Goal: Navigation & Orientation: Understand site structure

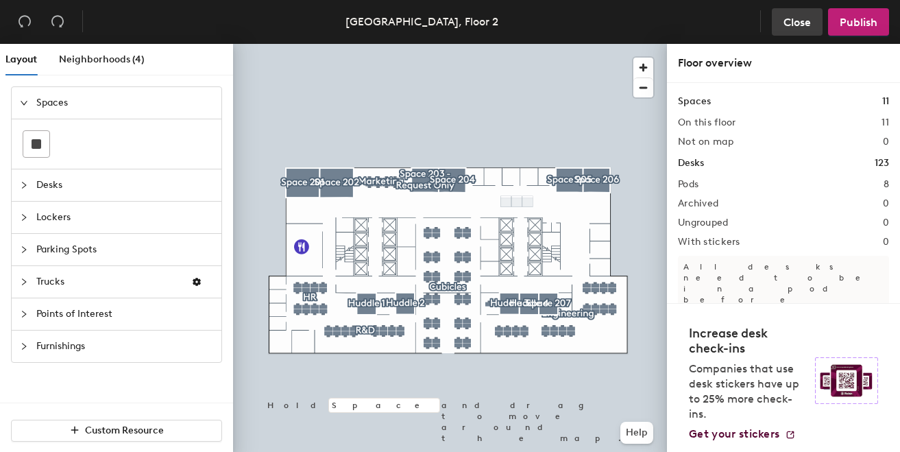
click at [799, 17] on span "Close" at bounding box center [796, 22] width 27 height 13
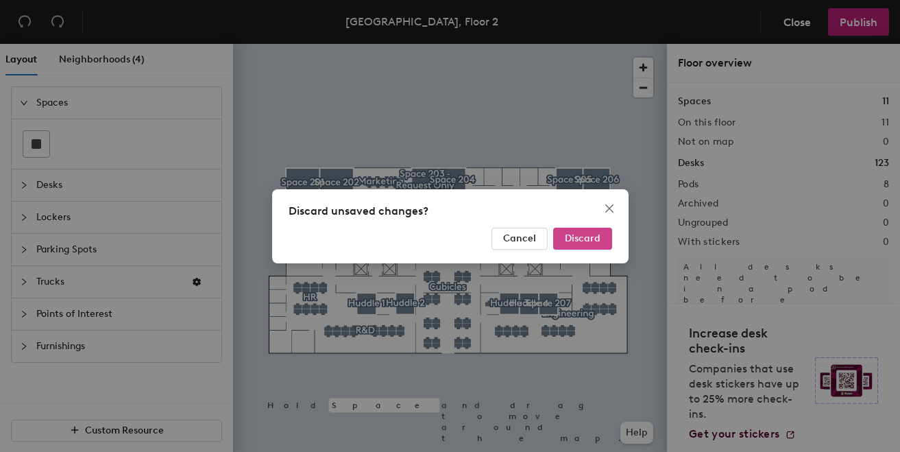
click at [578, 234] on span "Discard" at bounding box center [583, 238] width 36 height 12
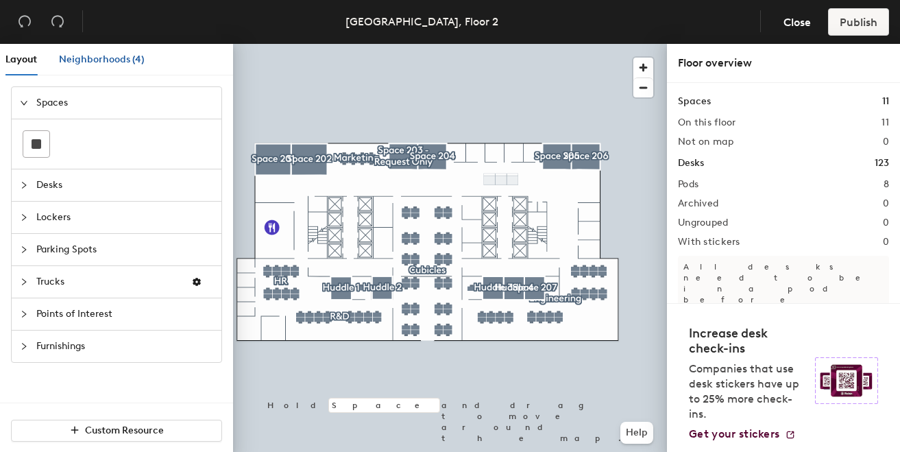
click at [99, 59] on span "Neighborhoods (4)" at bounding box center [102, 59] width 86 height 12
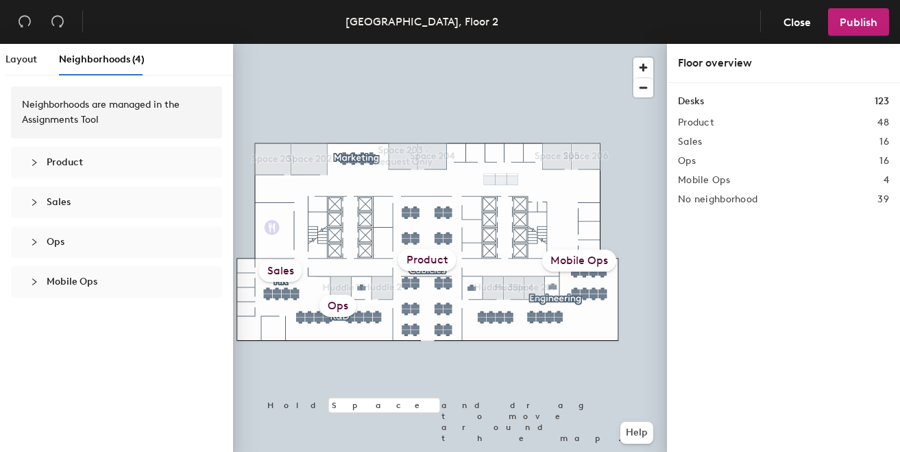
click at [416, 258] on div "Product" at bounding box center [427, 260] width 58 height 22
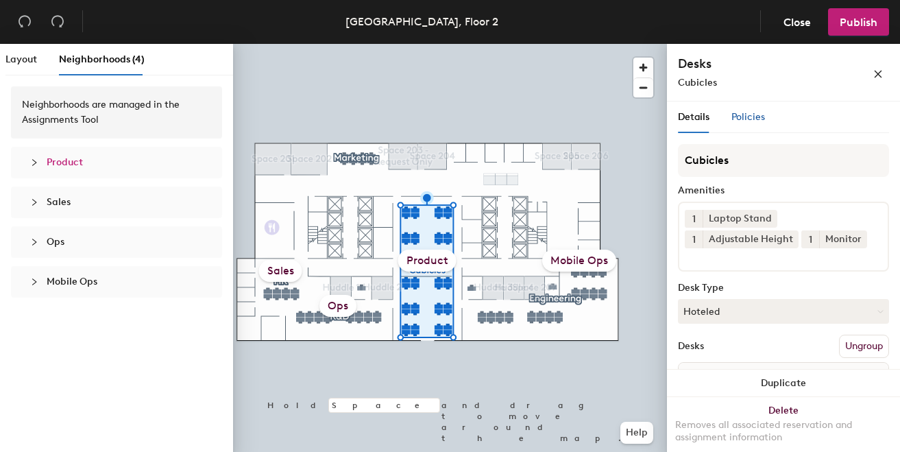
click at [744, 116] on span "Policies" at bounding box center [748, 117] width 34 height 12
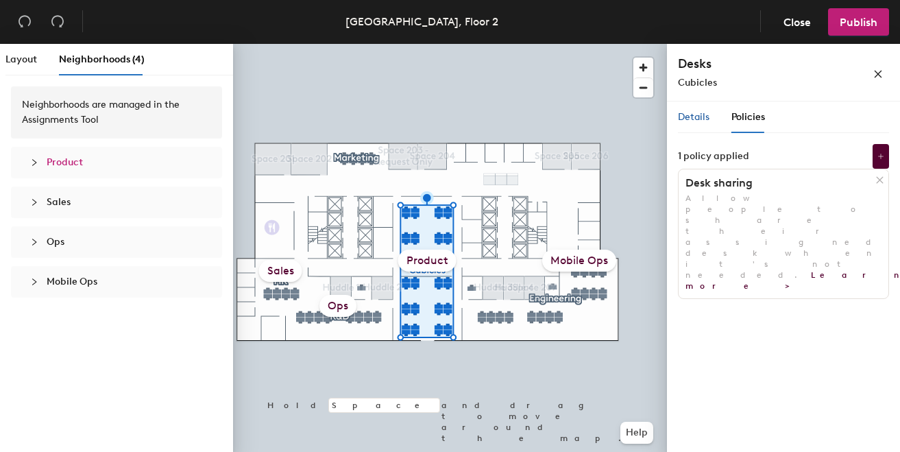
click at [687, 111] on span "Details" at bounding box center [694, 117] width 32 height 12
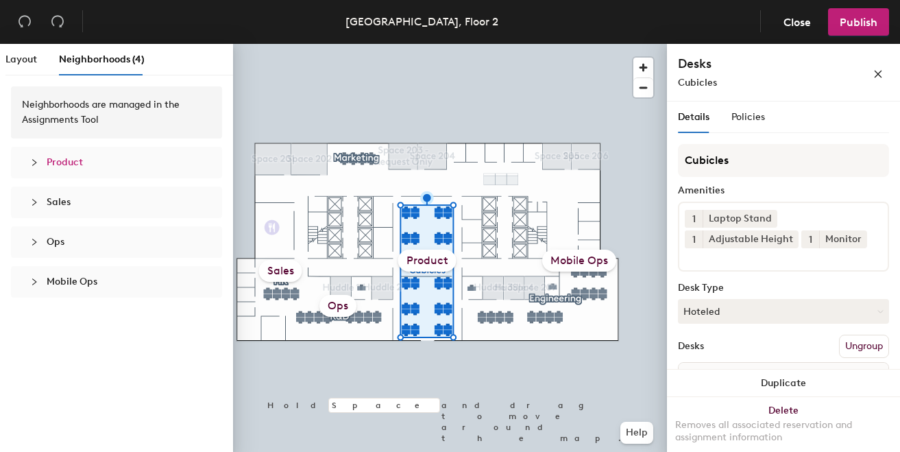
click at [272, 270] on div "Sales" at bounding box center [280, 271] width 43 height 22
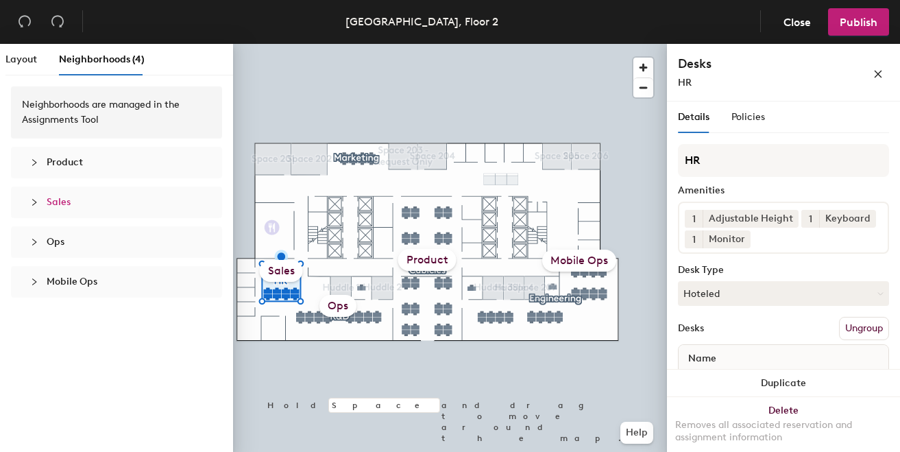
click at [68, 108] on div "Neighborhoods are managed in the Assignments Tool" at bounding box center [116, 112] width 189 height 30
click at [63, 164] on span "Product" at bounding box center [65, 162] width 36 height 12
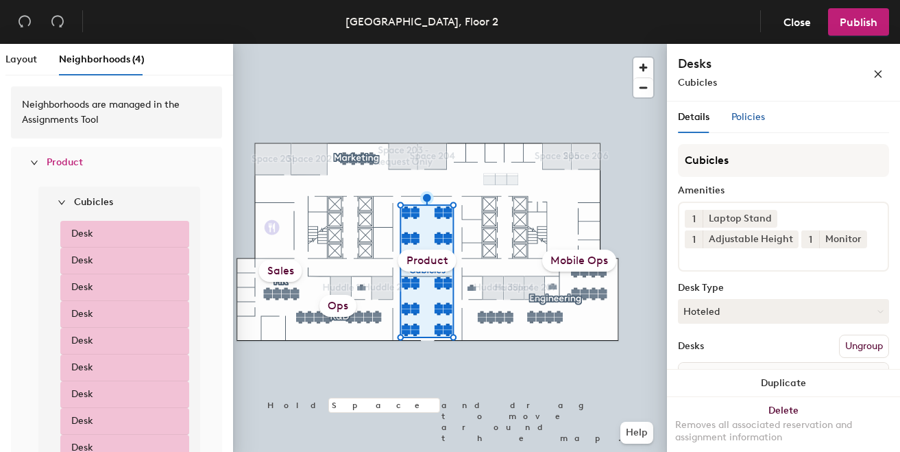
click at [742, 110] on div "Policies" at bounding box center [748, 117] width 34 height 15
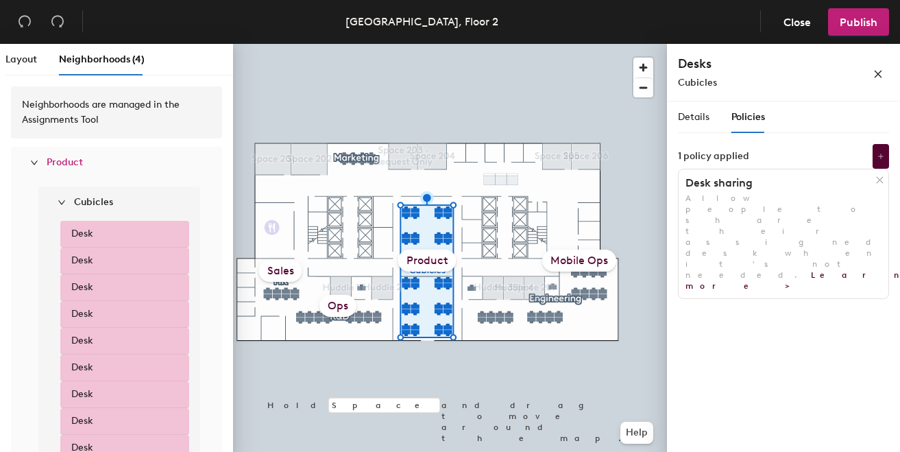
click at [64, 169] on span "Product" at bounding box center [125, 162] width 156 height 15
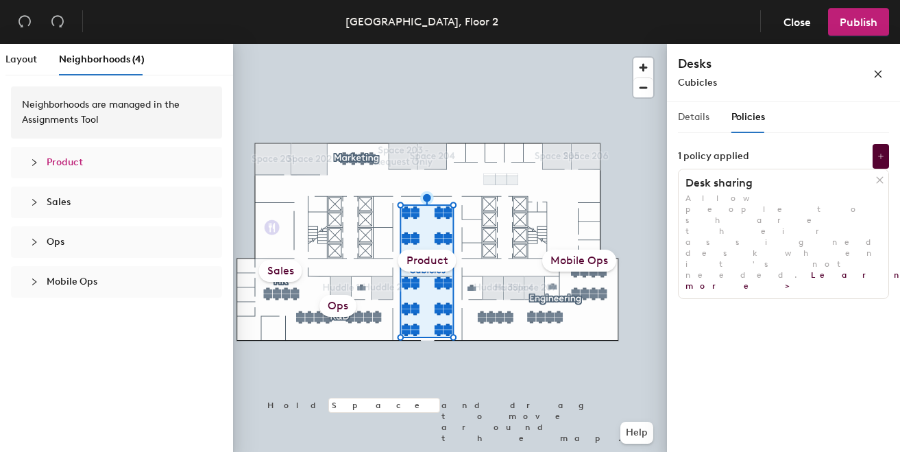
click at [690, 125] on div "Details" at bounding box center [694, 117] width 32 height 32
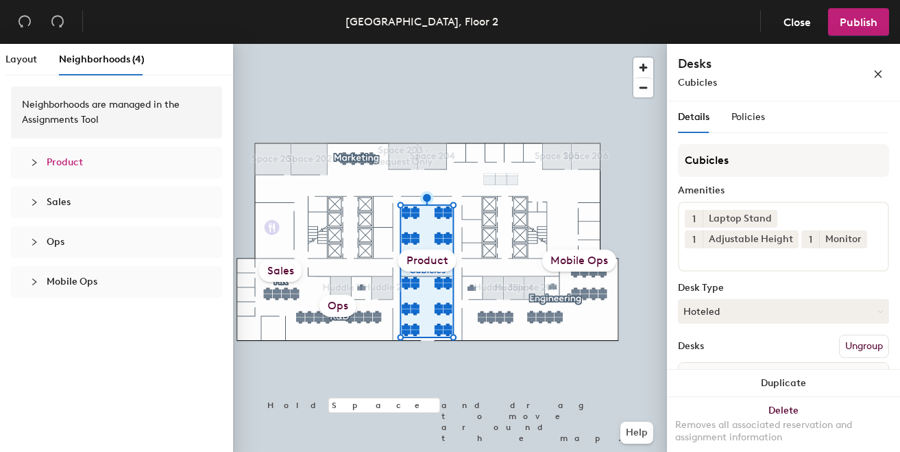
click at [568, 259] on div "Mobile Ops" at bounding box center [579, 260] width 74 height 22
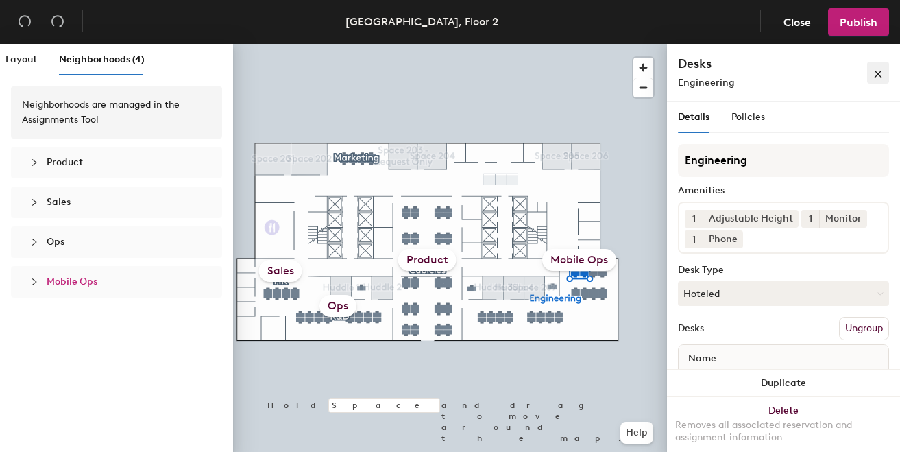
click at [876, 71] on icon "close" at bounding box center [878, 74] width 10 height 10
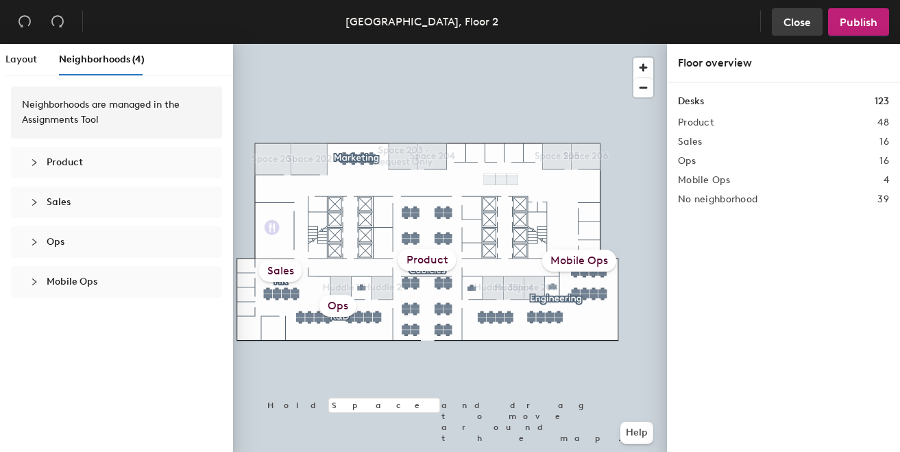
click at [797, 16] on span "Close" at bounding box center [796, 22] width 27 height 13
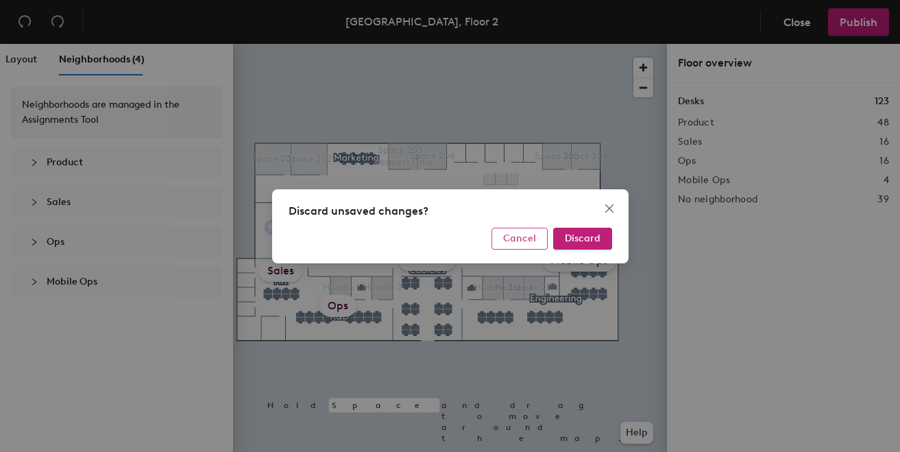
click at [522, 238] on span "Cancel" at bounding box center [519, 238] width 33 height 12
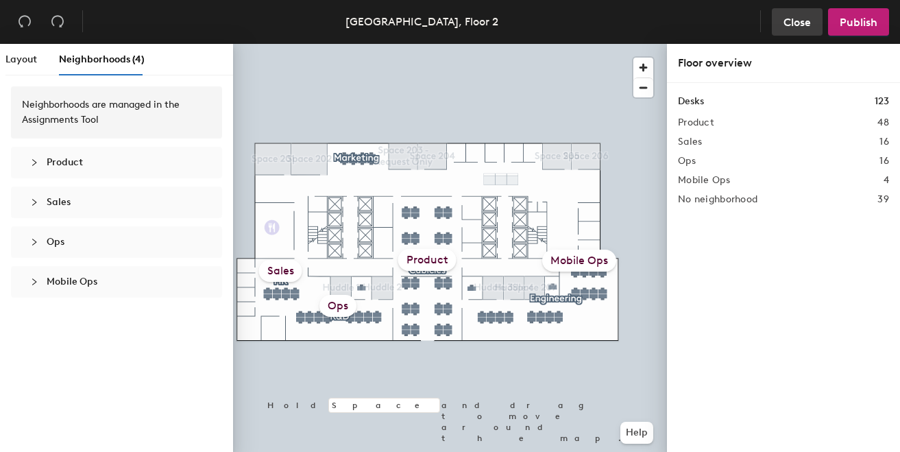
click at [787, 27] on span "Close" at bounding box center [796, 22] width 27 height 13
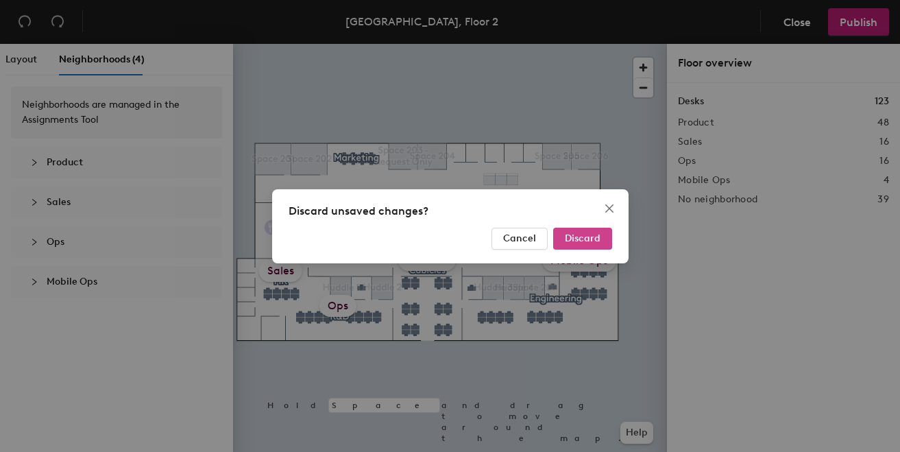
click at [563, 236] on button "Discard" at bounding box center [582, 239] width 59 height 22
